Goal: Task Accomplishment & Management: Use online tool/utility

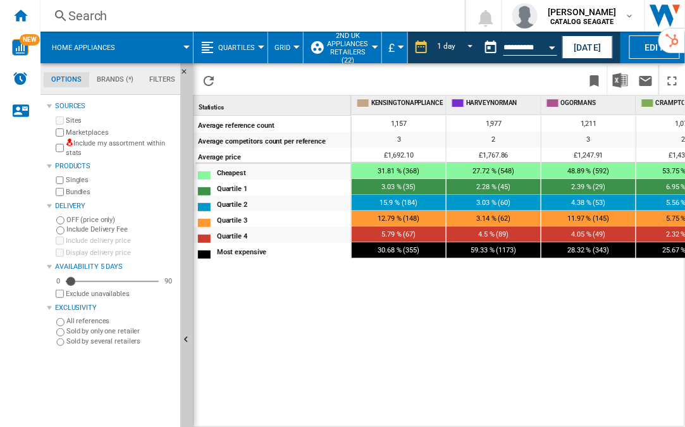
scroll to position [0, 188]
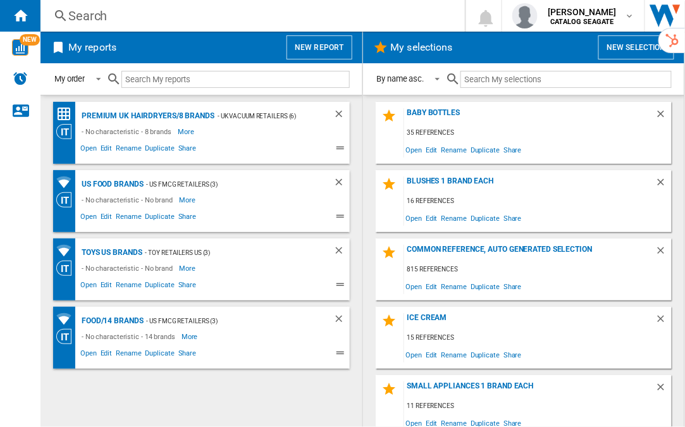
click at [101, 13] on div "Search" at bounding box center [250, 16] width 364 height 18
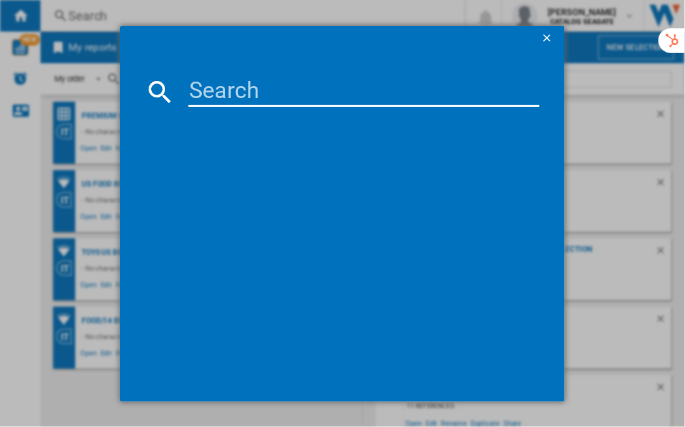
click at [210, 93] on input at bounding box center [364, 91] width 352 height 30
type input "facebook"
click at [547, 37] on ng-md-icon "getI18NText('BUTTONS.CLOSE_DIALOG')" at bounding box center [548, 39] width 15 height 15
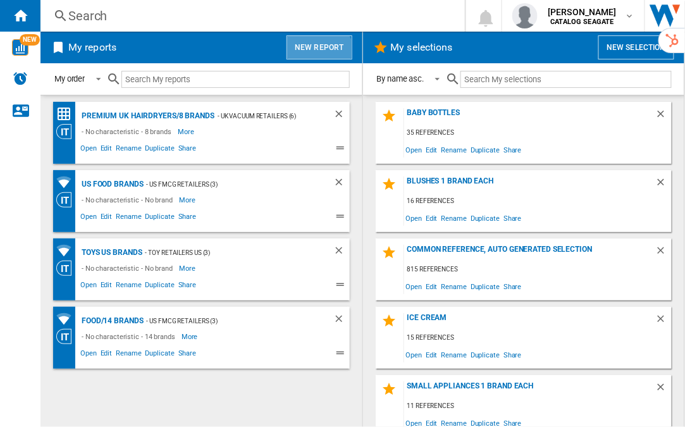
click at [319, 54] on button "New report" at bounding box center [318, 47] width 65 height 24
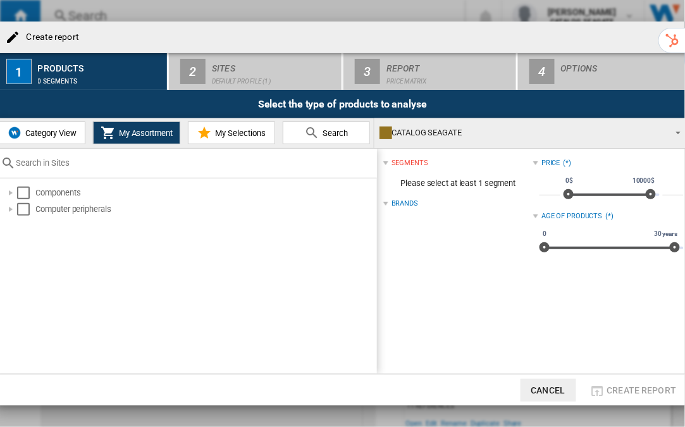
click at [44, 131] on span "Category View" at bounding box center [49, 132] width 54 height 9
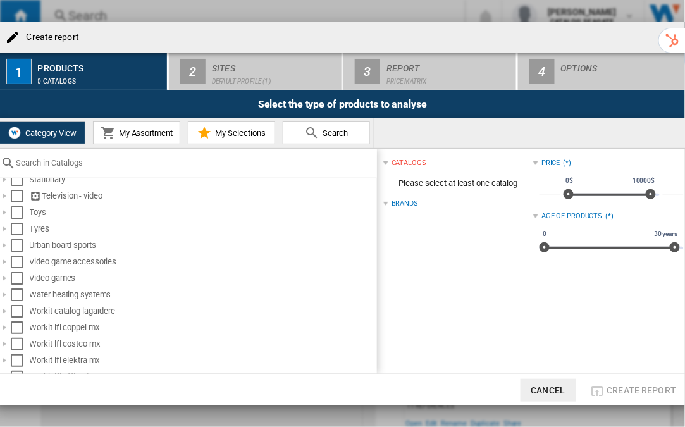
scroll to position [1111, 0]
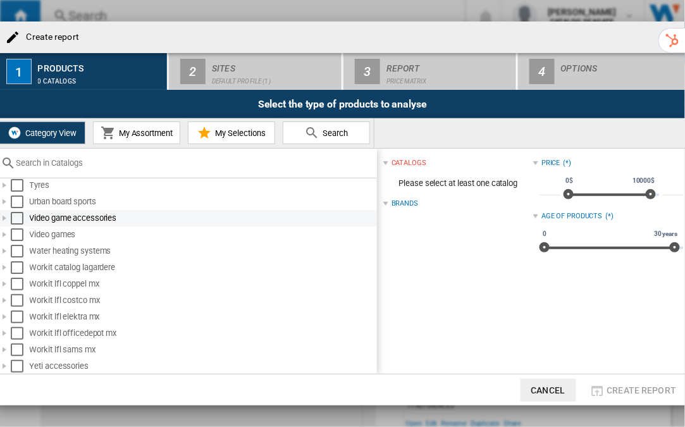
click at [6, 216] on div at bounding box center [4, 218] width 13 height 13
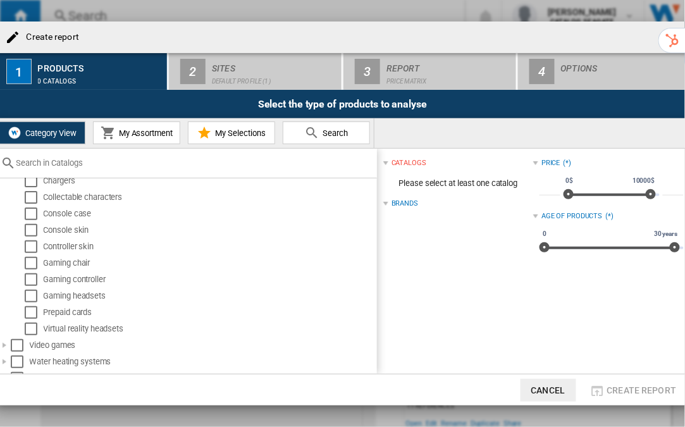
scroll to position [1180, 0]
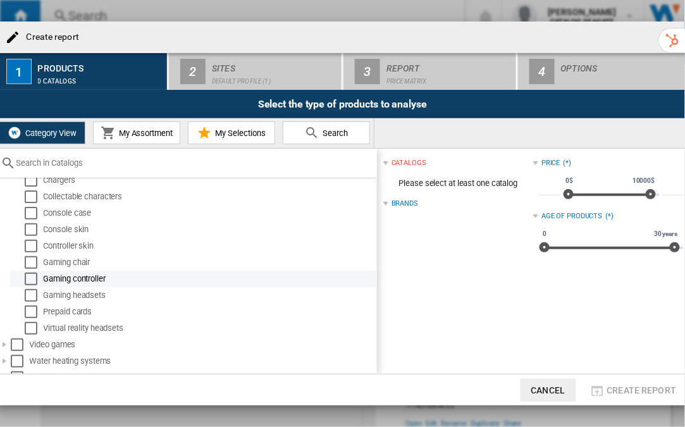
click at [30, 281] on div "Select" at bounding box center [31, 278] width 13 height 13
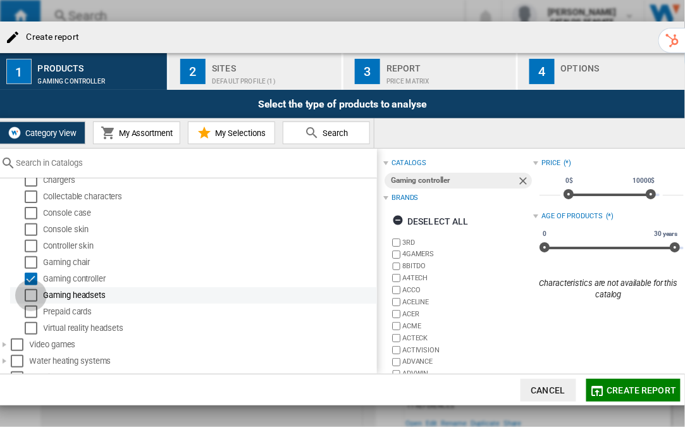
click at [31, 296] on div "Select" at bounding box center [31, 295] width 13 height 13
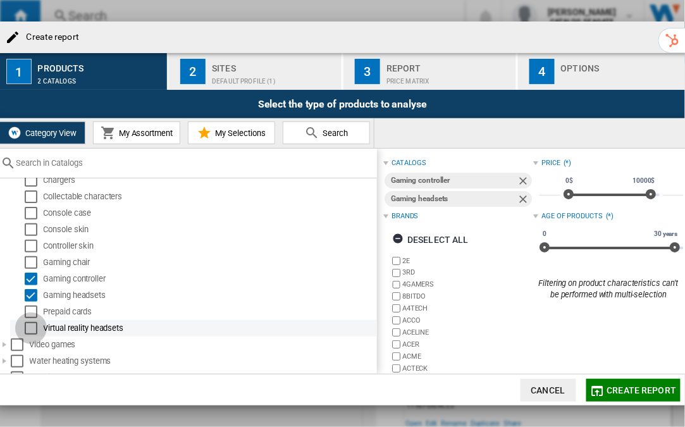
click at [30, 332] on div "Select" at bounding box center [31, 328] width 13 height 13
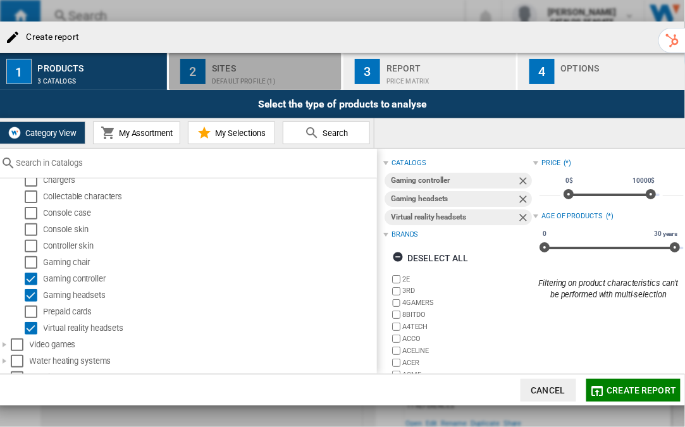
click at [219, 61] on div "Sites" at bounding box center [274, 64] width 125 height 13
